Goal: Entertainment & Leisure: Consume media (video, audio)

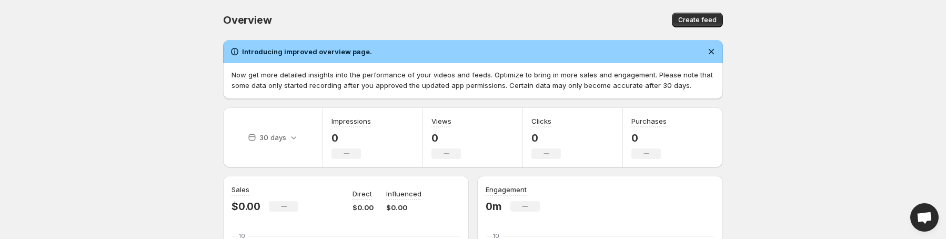
click at [125, 197] on body "Home Feeds Videos Subscription Settings Overview. This page is ready Overview C…" at bounding box center [473, 119] width 946 height 239
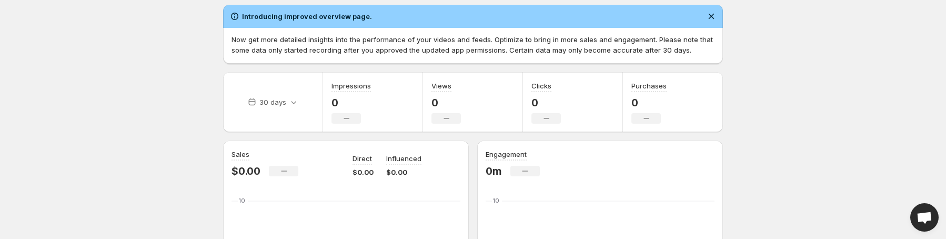
scroll to position [53, 0]
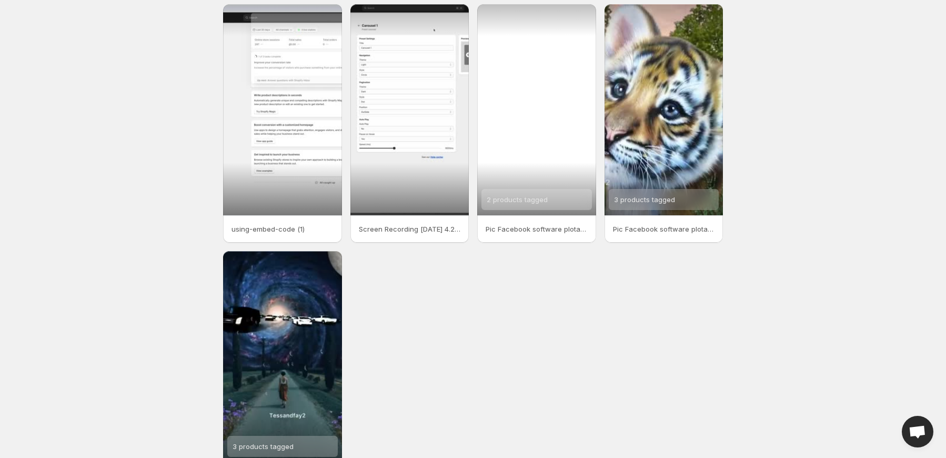
scroll to position [53, 0]
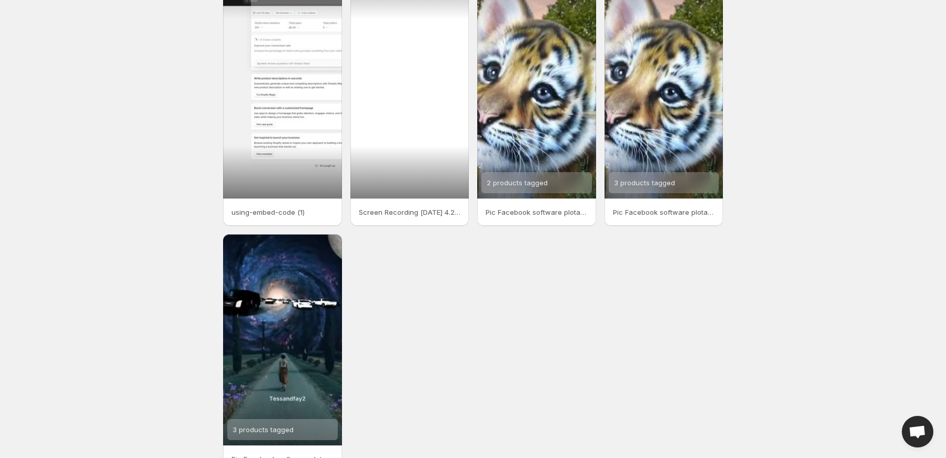
click at [396, 133] on div at bounding box center [409, 92] width 119 height 211
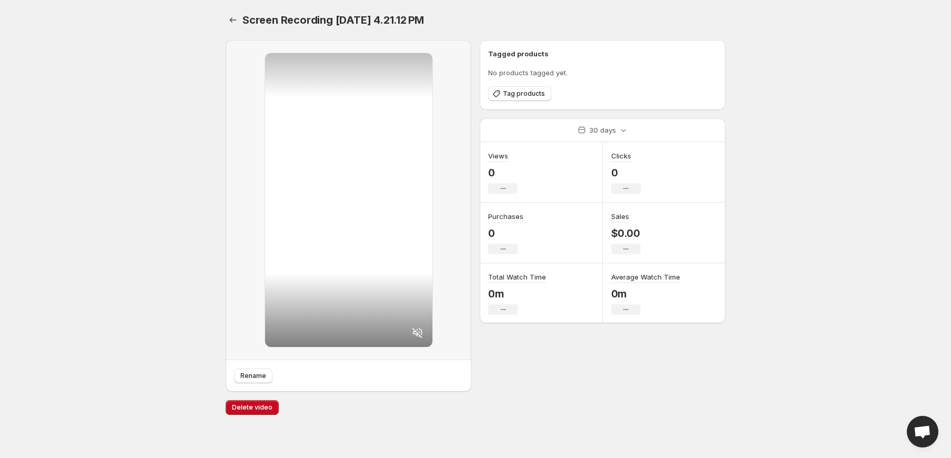
click at [817, 147] on body "Home Feeds Videos Subscription Settings Screen Recording [DATE] 4.21.12 PM. Thi…" at bounding box center [475, 229] width 951 height 458
drag, startPoint x: 811, startPoint y: 210, endPoint x: 722, endPoint y: 205, distance: 89.6
click at [722, 205] on div "Sales $0.00 No change" at bounding box center [664, 233] width 123 height 61
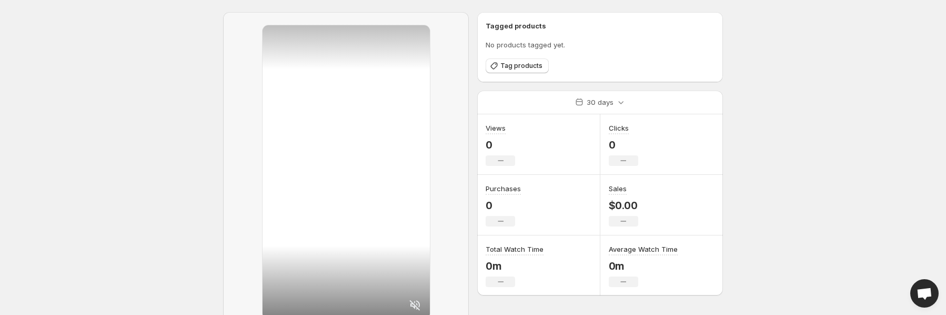
scroll to position [53, 0]
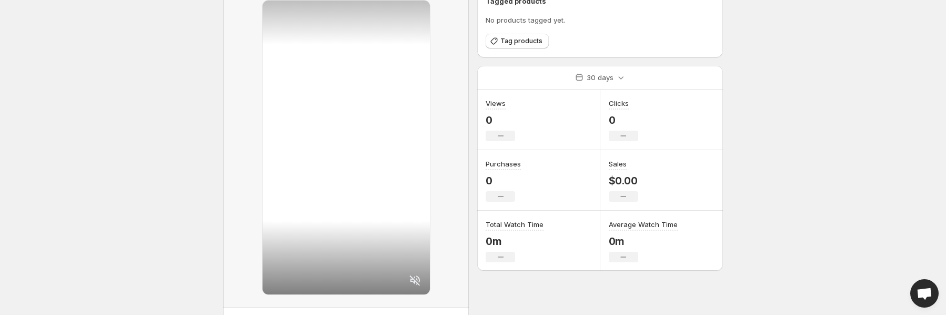
click at [187, 187] on body "Home Feeds Videos Subscription Settings Screen Recording 2025-03-03 at 4.21.12 …" at bounding box center [473, 104] width 946 height 315
click at [141, 155] on body "Home Feeds Videos Subscription Settings Screen Recording 2025-03-03 at 4.21.12 …" at bounding box center [473, 104] width 946 height 315
